Goal: Information Seeking & Learning: Check status

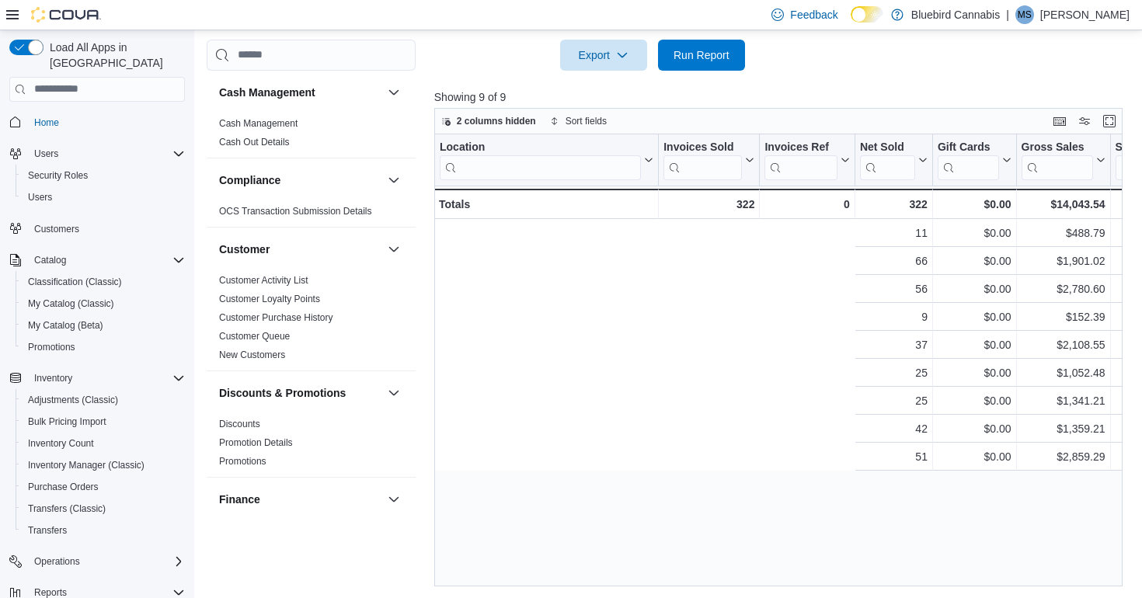
scroll to position [0, 541]
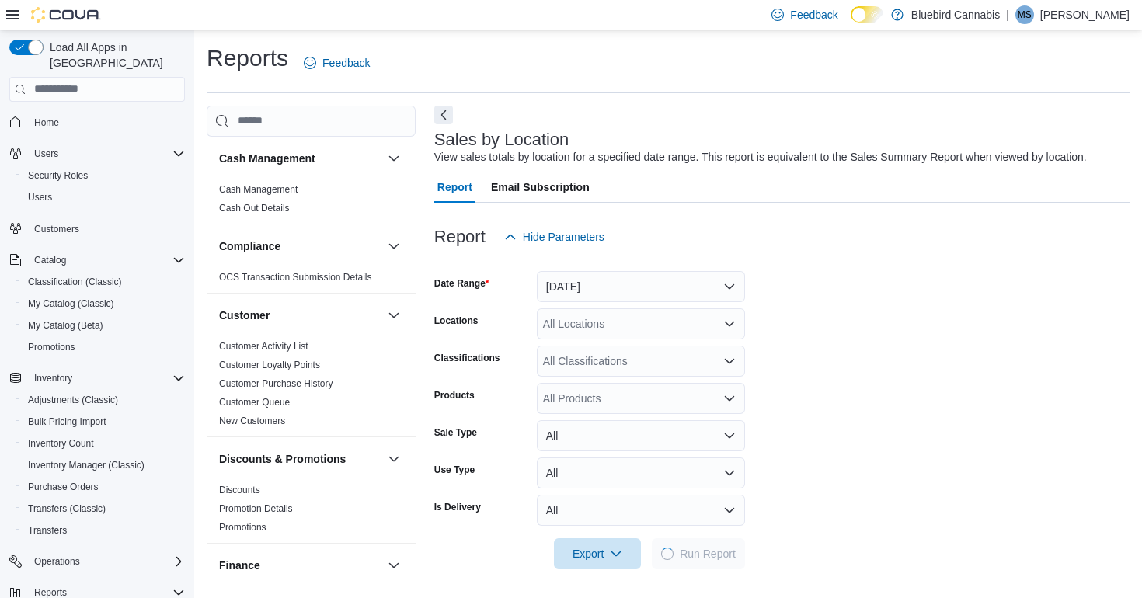
scroll to position [2, 0]
